Goal: Task Accomplishment & Management: Use online tool/utility

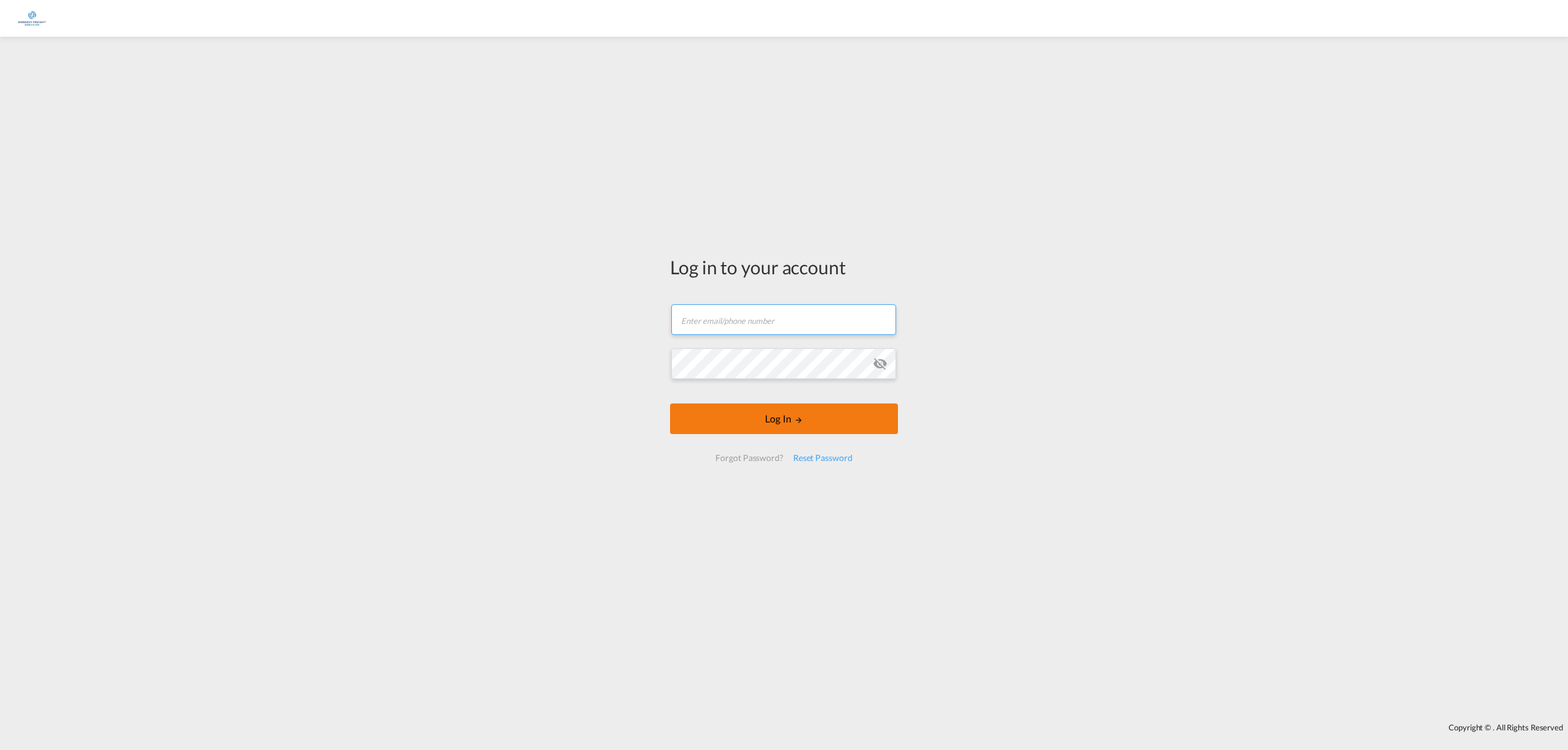
type input "[PERSON_NAME][EMAIL_ADDRESS][DOMAIN_NAME]"
click at [763, 404] on button "Log In" at bounding box center [784, 418] width 228 height 30
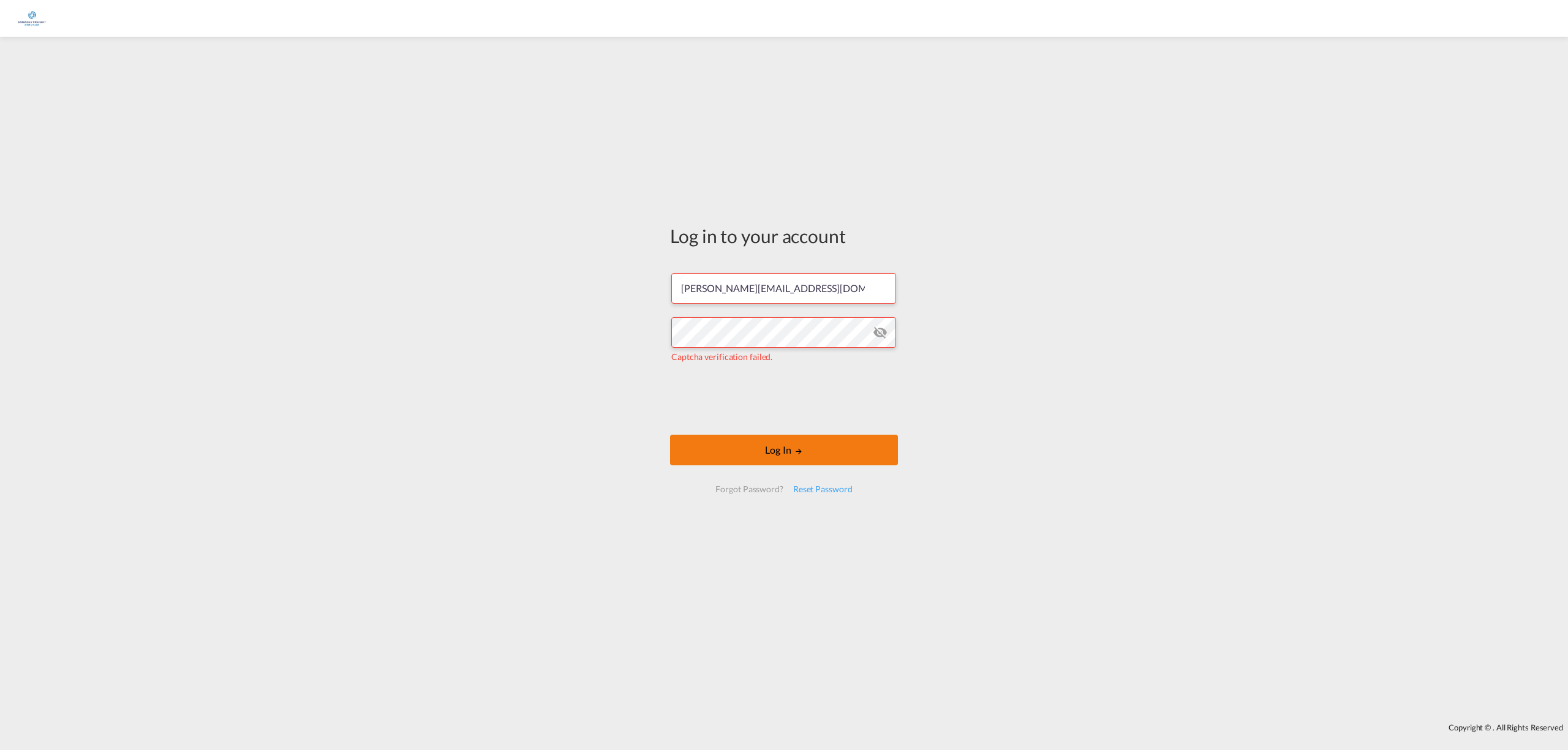
click at [763, 442] on button "Log In" at bounding box center [784, 450] width 228 height 30
